Goal: Information Seeking & Learning: Find specific fact

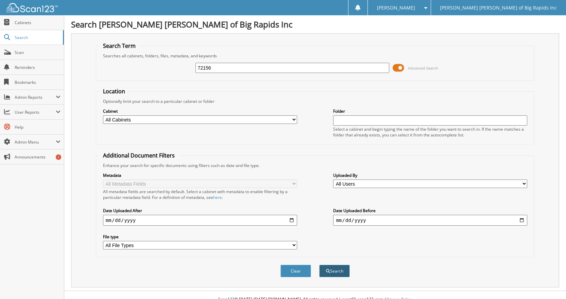
type input "72156"
click at [337, 271] on button "Search" at bounding box center [334, 271] width 31 height 13
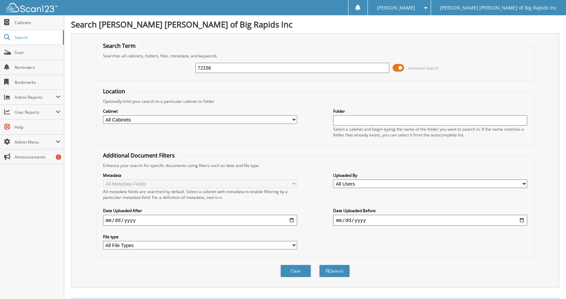
drag, startPoint x: 221, startPoint y: 68, endPoint x: 178, endPoint y: 69, distance: 42.8
click at [178, 69] on div "72156 Advanced Search" at bounding box center [315, 68] width 431 height 18
type input "71945"
click at [319, 265] on button "Search" at bounding box center [334, 271] width 31 height 13
